Goal: Task Accomplishment & Management: Use online tool/utility

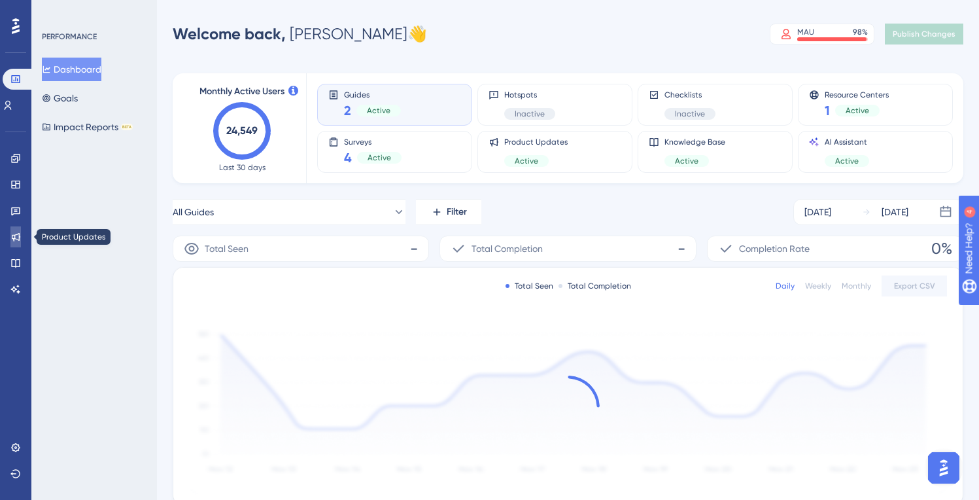
click at [16, 235] on icon at bounding box center [16, 237] width 9 height 9
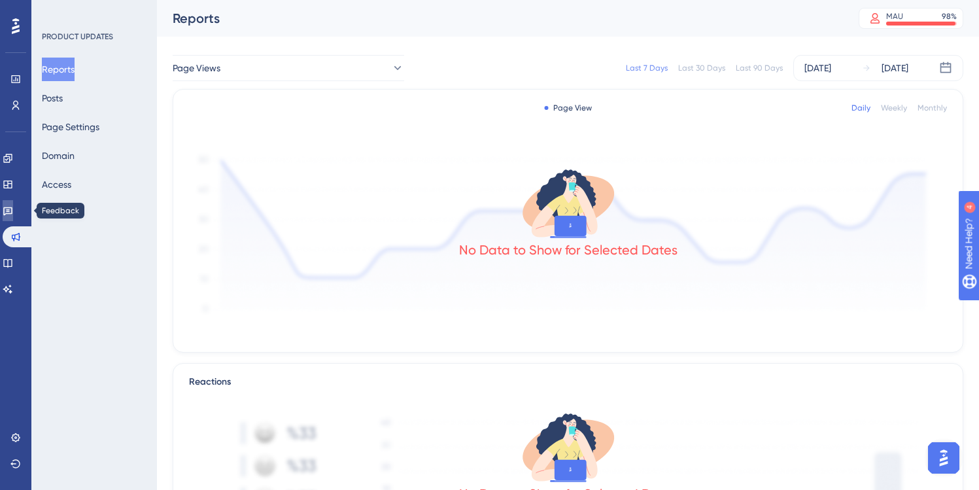
click at [13, 208] on icon at bounding box center [8, 210] width 10 height 10
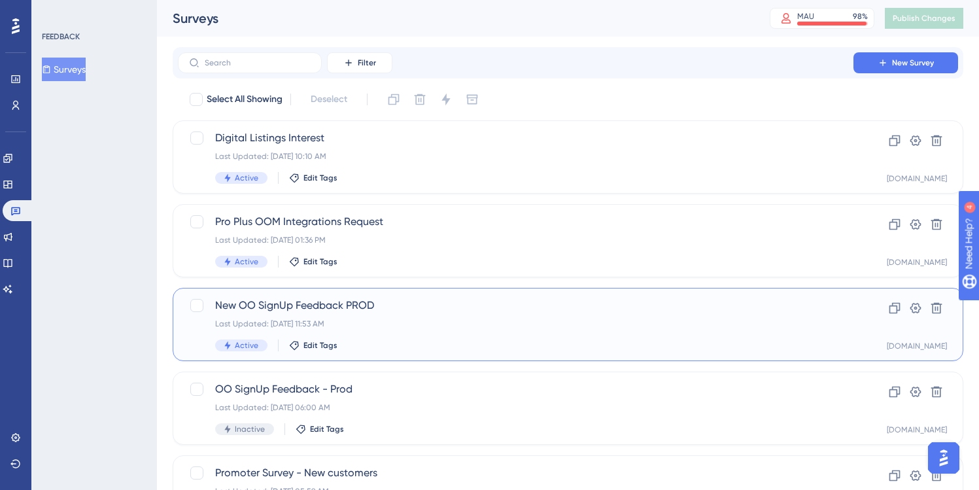
click at [411, 305] on span "New OO SignUp Feedback PROD" at bounding box center [515, 306] width 601 height 16
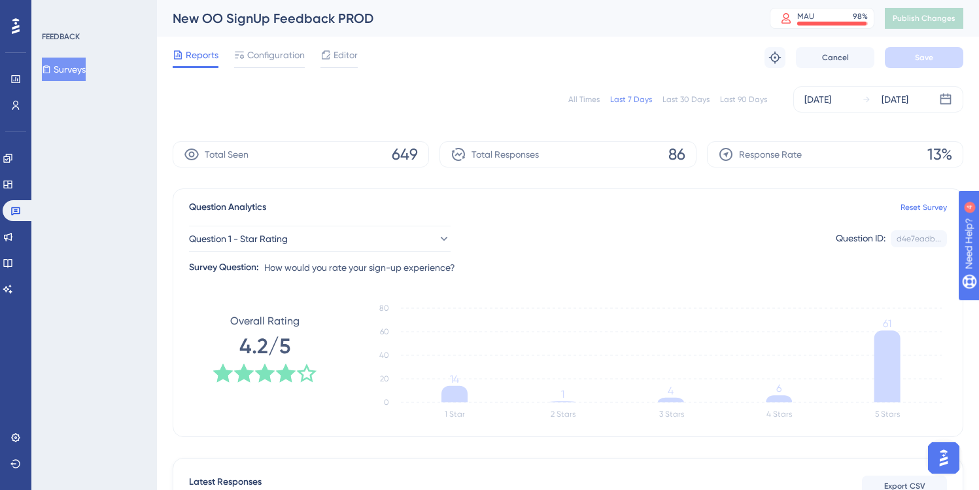
click at [743, 99] on div "Last 90 Days" at bounding box center [743, 99] width 47 height 10
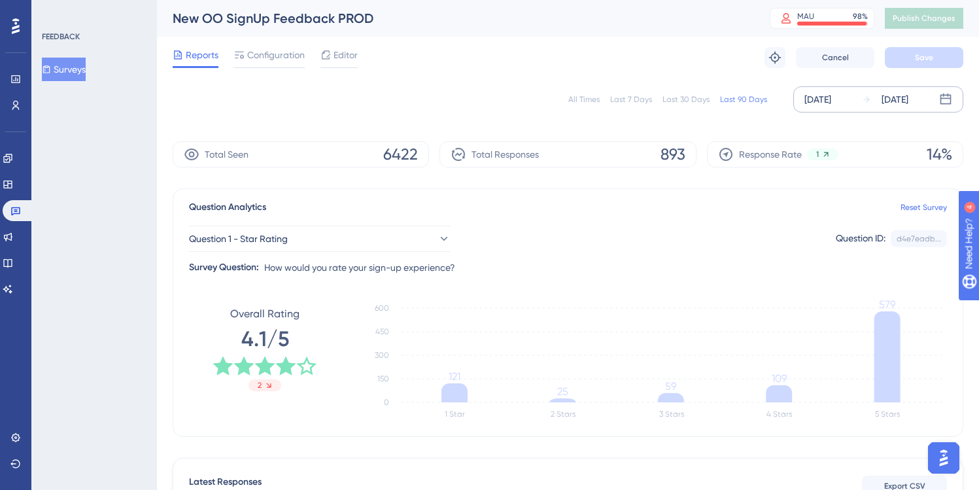
click at [812, 99] on div "[DATE]" at bounding box center [818, 100] width 27 height 16
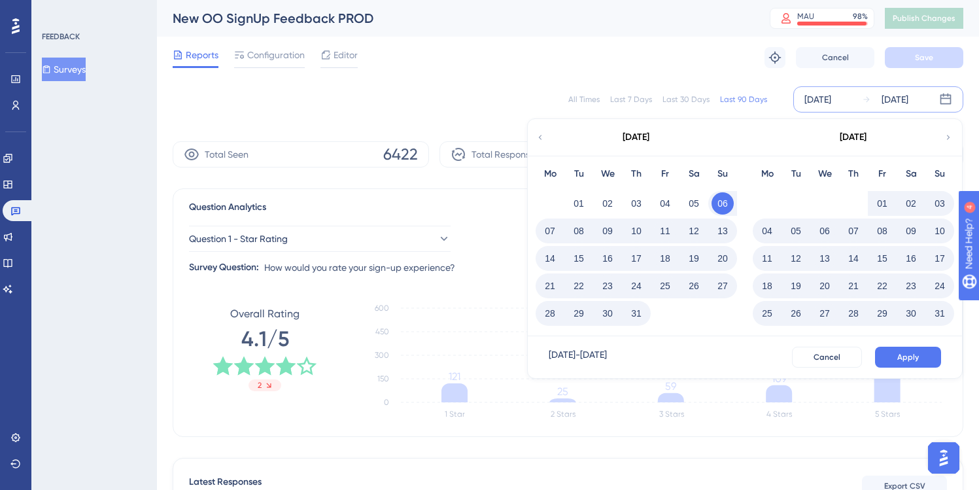
click at [514, 75] on div "Reports Configuration Editor Troubleshoot Cancel Save" at bounding box center [568, 58] width 791 height 42
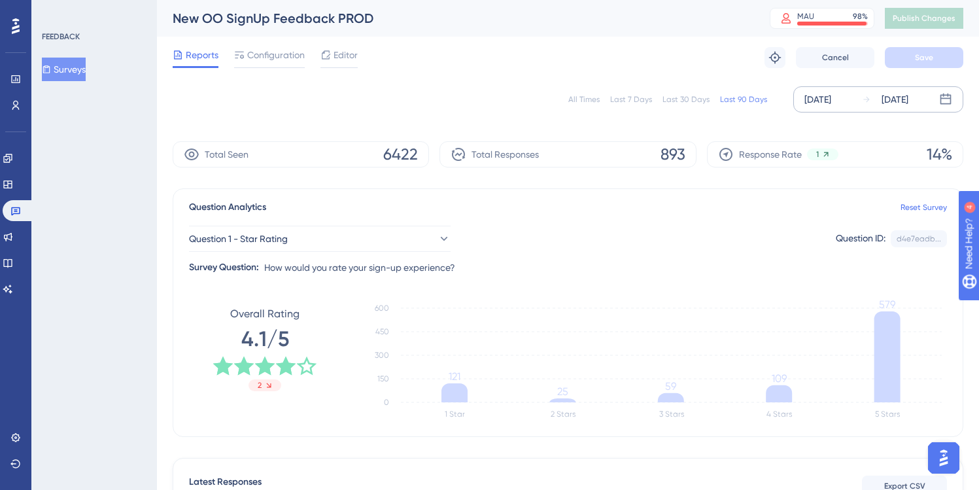
click at [827, 101] on div "[DATE]" at bounding box center [818, 100] width 27 height 16
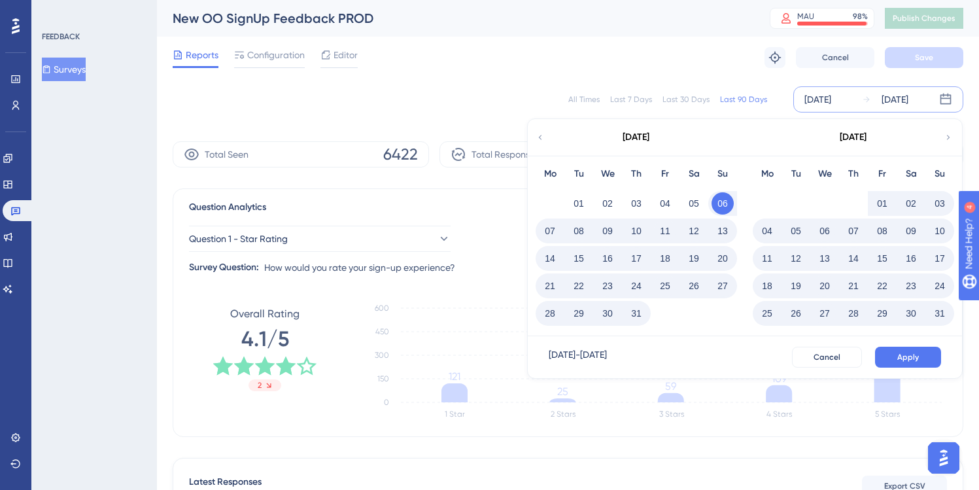
click at [539, 136] on icon at bounding box center [540, 137] width 9 height 12
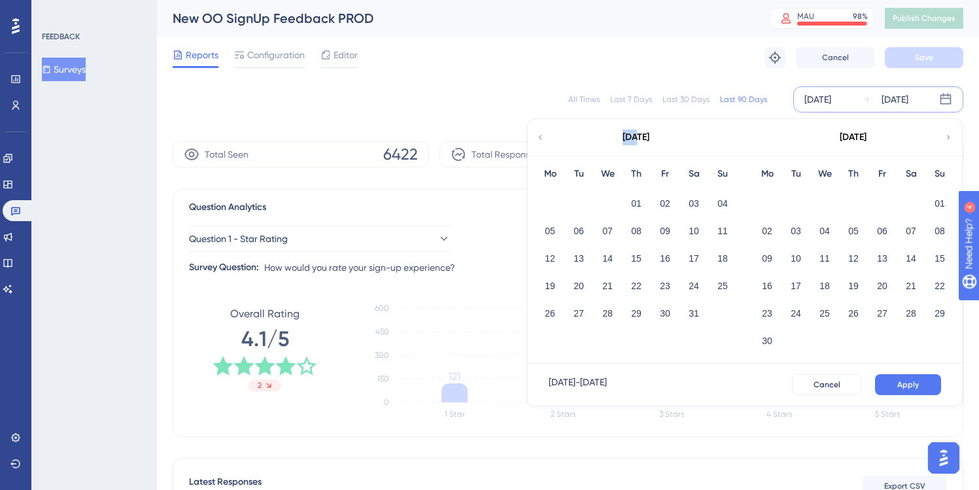
click at [539, 136] on icon at bounding box center [540, 137] width 9 height 12
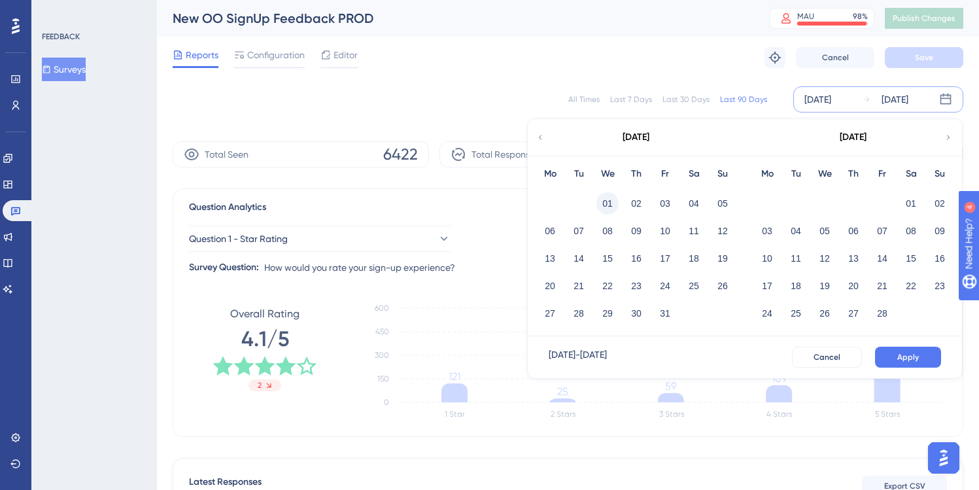
click at [607, 201] on button "01" at bounding box center [608, 203] width 22 height 22
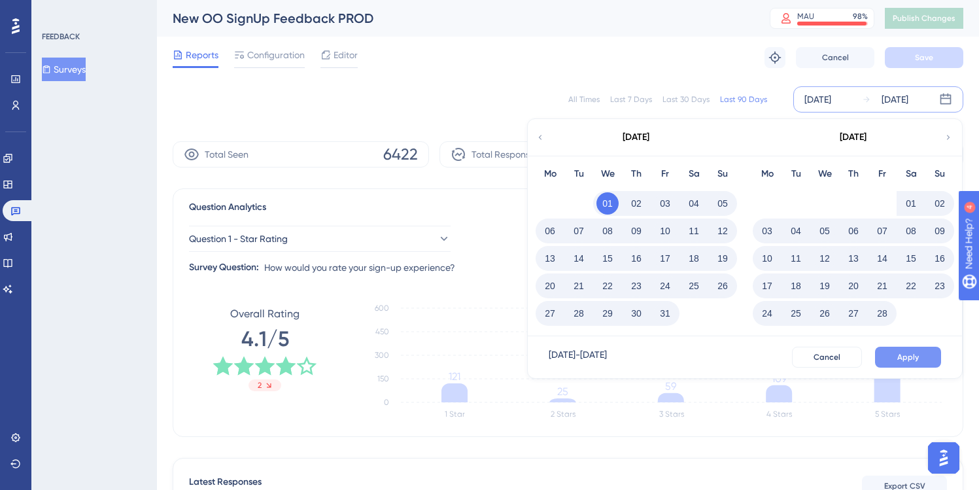
click at [920, 357] on button "Apply" at bounding box center [908, 357] width 66 height 21
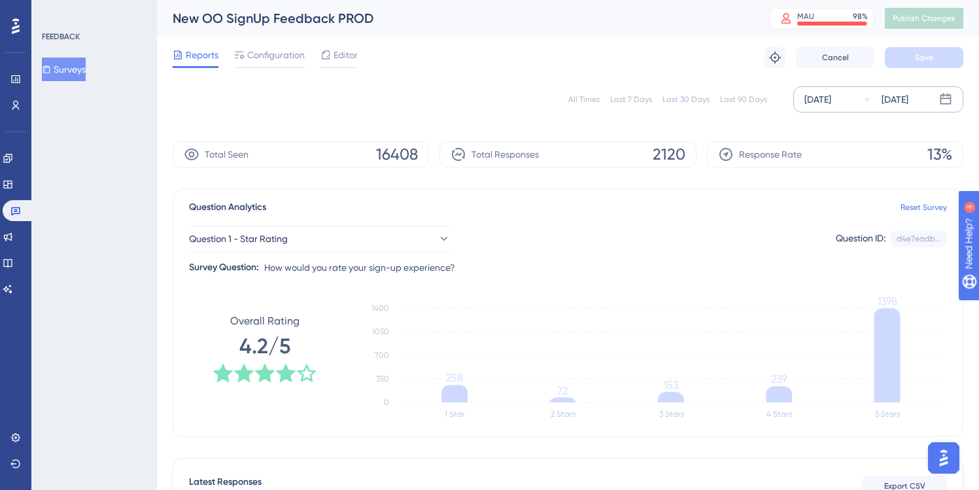
click at [587, 100] on div "All Times" at bounding box center [583, 99] width 31 height 10
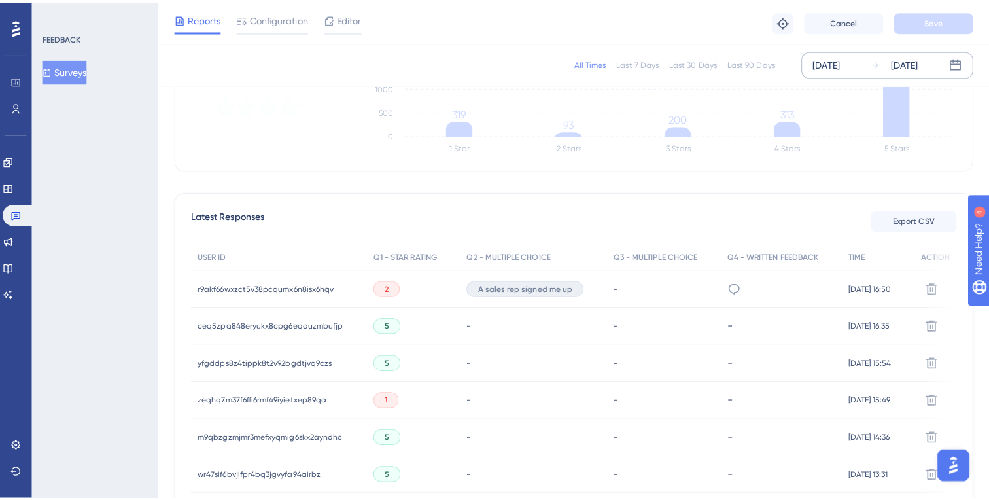
scroll to position [265, 0]
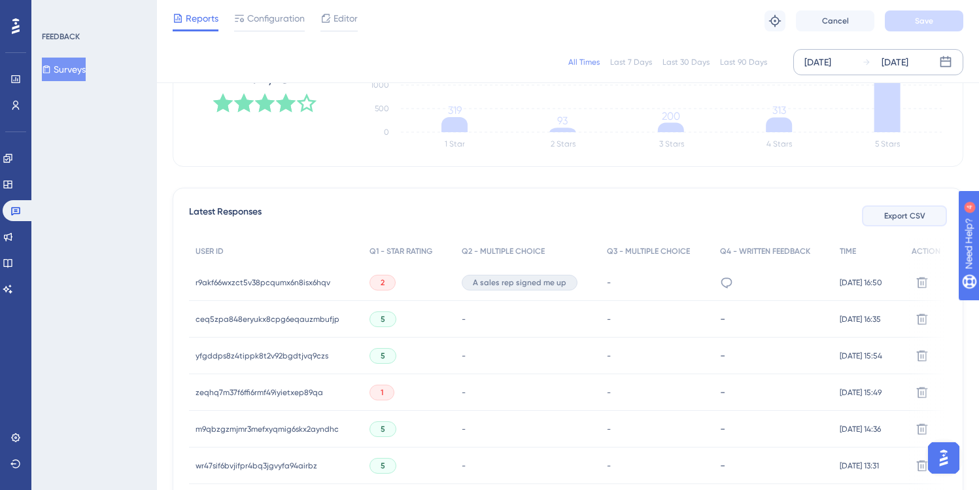
click at [897, 213] on span "Export CSV" at bounding box center [904, 216] width 41 height 10
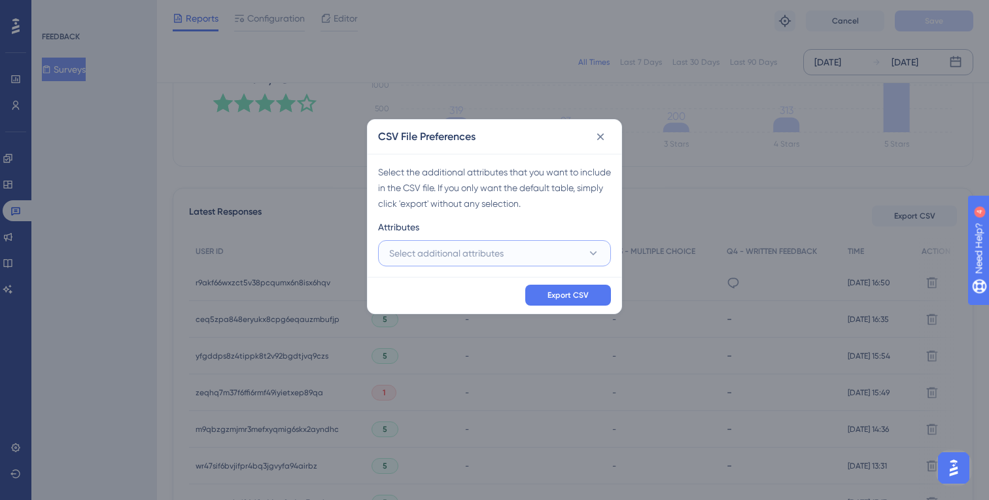
click at [489, 249] on span "Select additional attributes" at bounding box center [446, 253] width 114 height 16
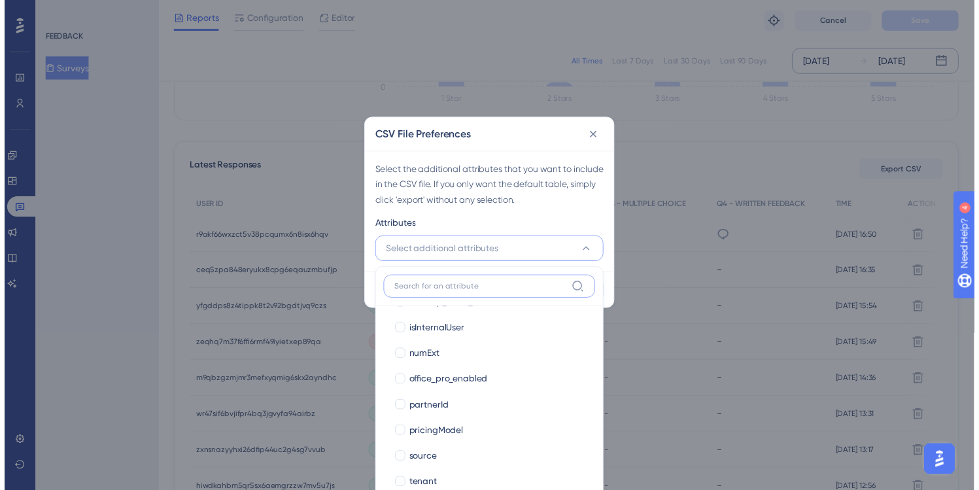
scroll to position [273, 0]
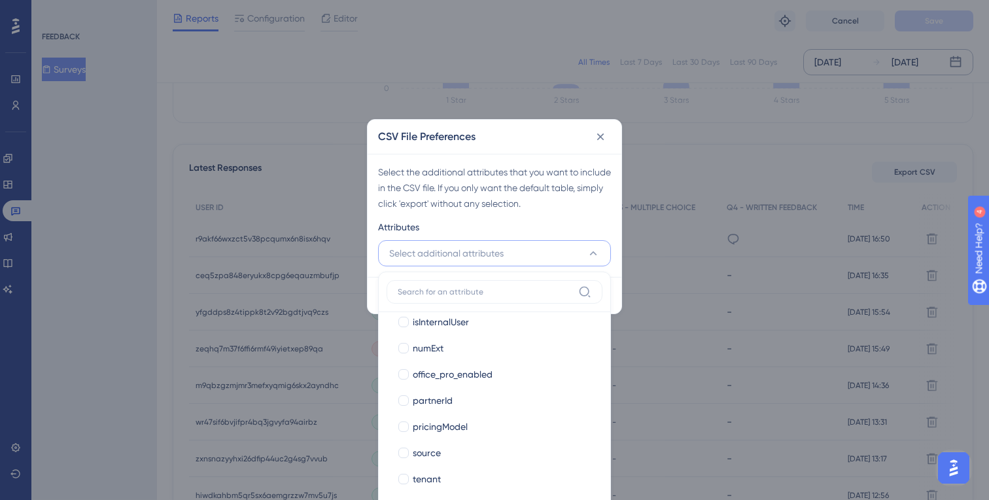
click at [590, 209] on div "Select the additional attributes that you want to include in the CSV file. If y…" at bounding box center [494, 187] width 233 height 47
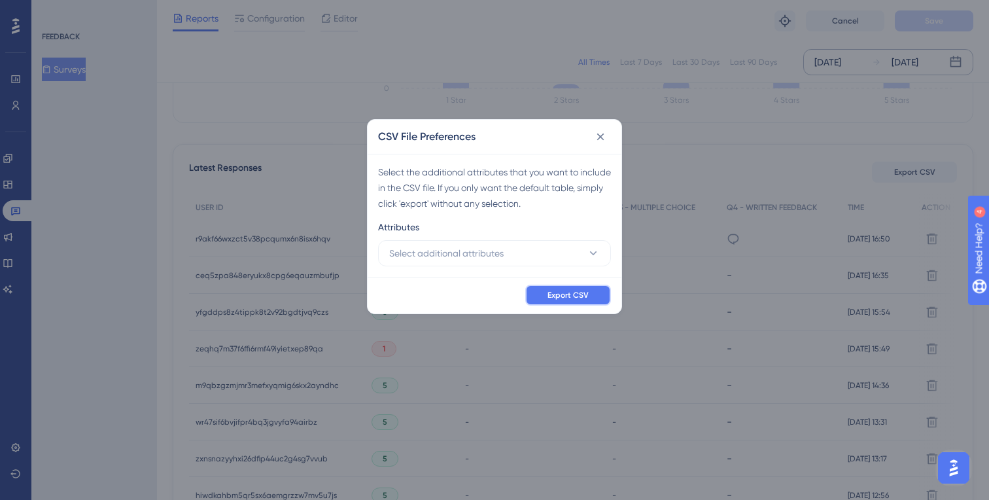
click at [574, 292] on span "Export CSV" at bounding box center [568, 295] width 41 height 10
